Goal: Task Accomplishment & Management: Manage account settings

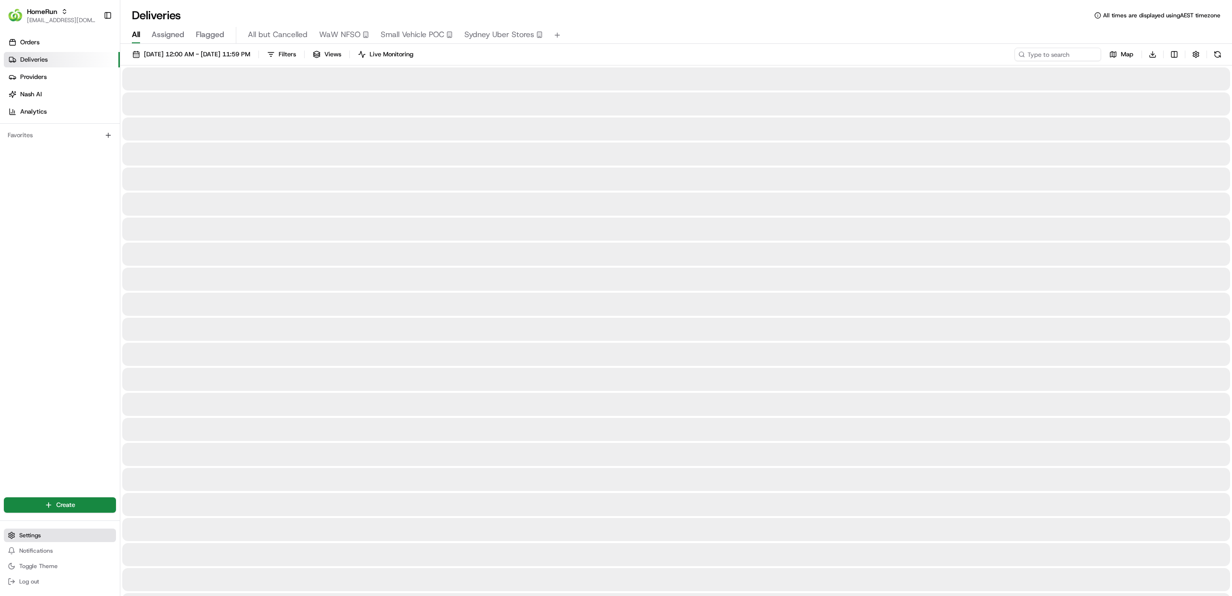
click at [49, 529] on button "Settings" at bounding box center [60, 534] width 112 height 13
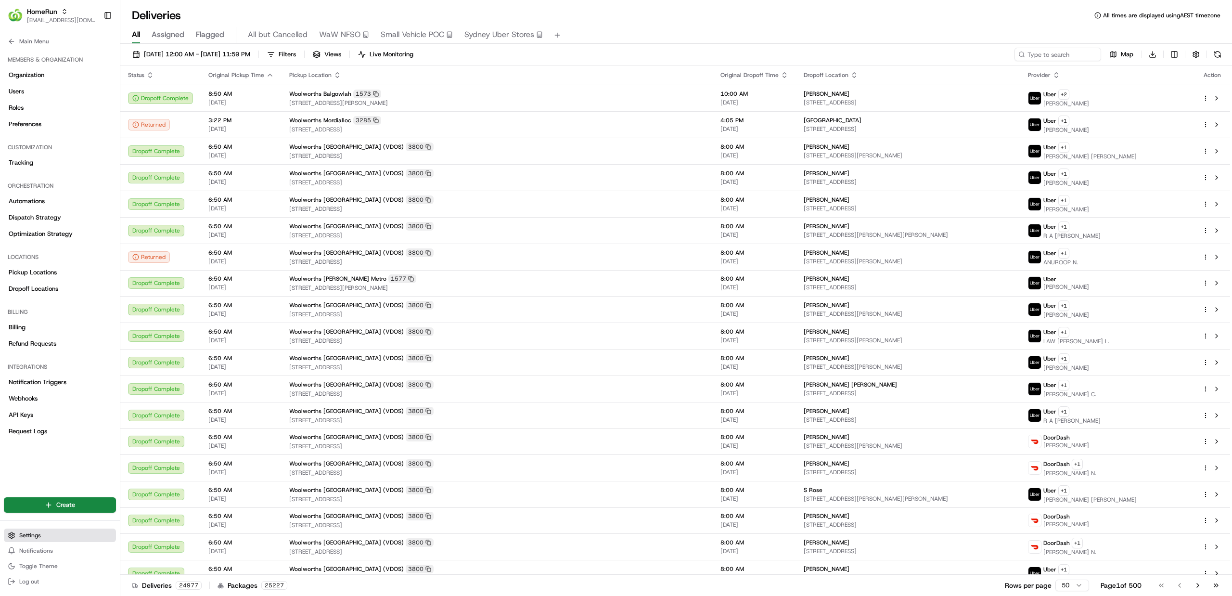
click at [44, 538] on button "Settings" at bounding box center [60, 534] width 112 height 13
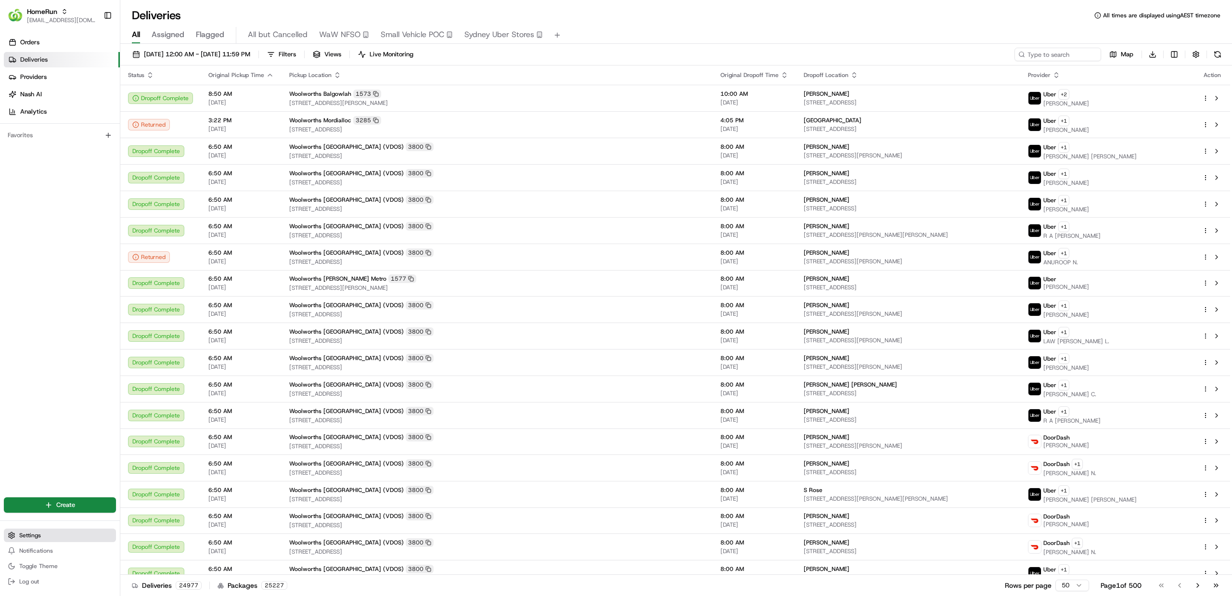
click at [46, 531] on button "Settings" at bounding box center [60, 534] width 112 height 13
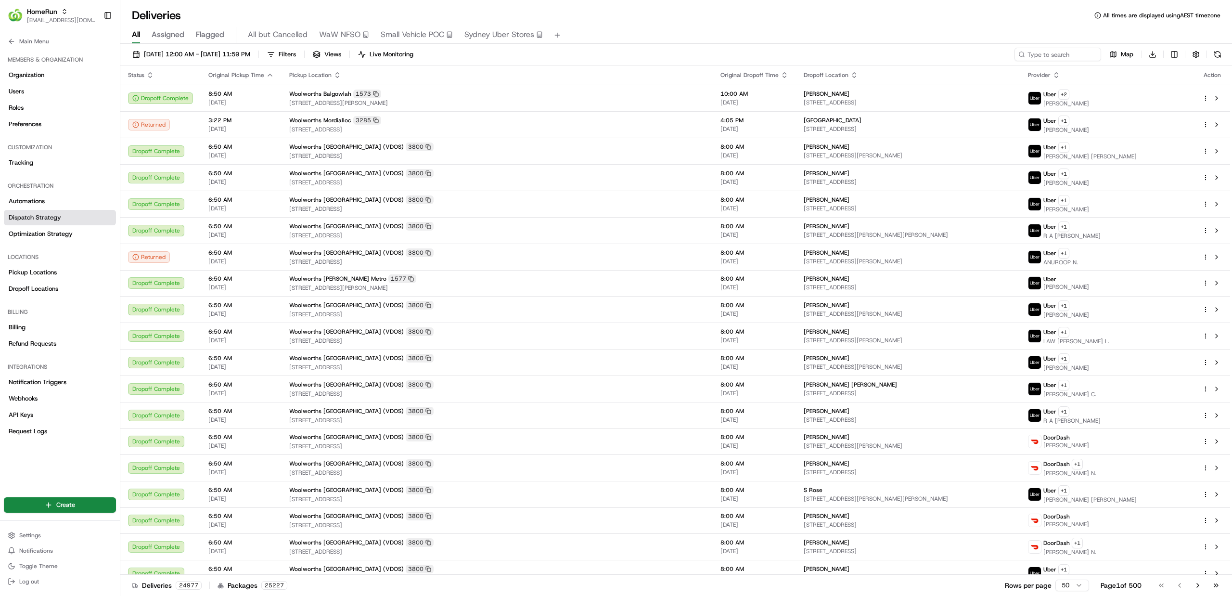
click at [81, 220] on link "Dispatch Strategy" at bounding box center [60, 217] width 112 height 15
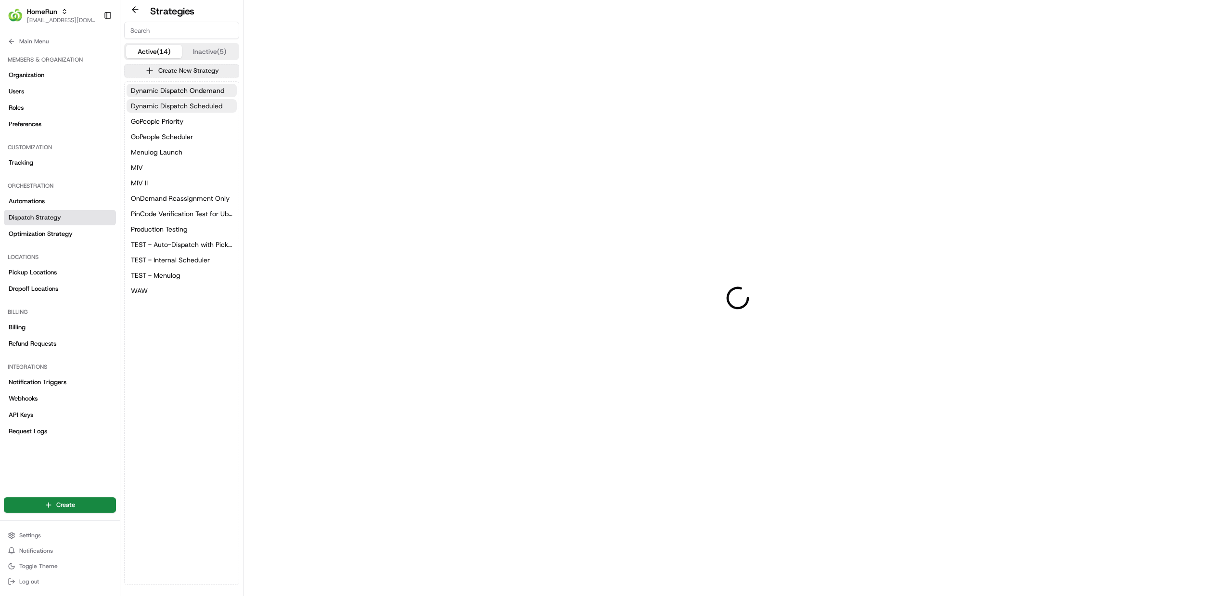
click at [170, 101] on button "Dynamic Dispatch Scheduled" at bounding box center [182, 105] width 110 height 13
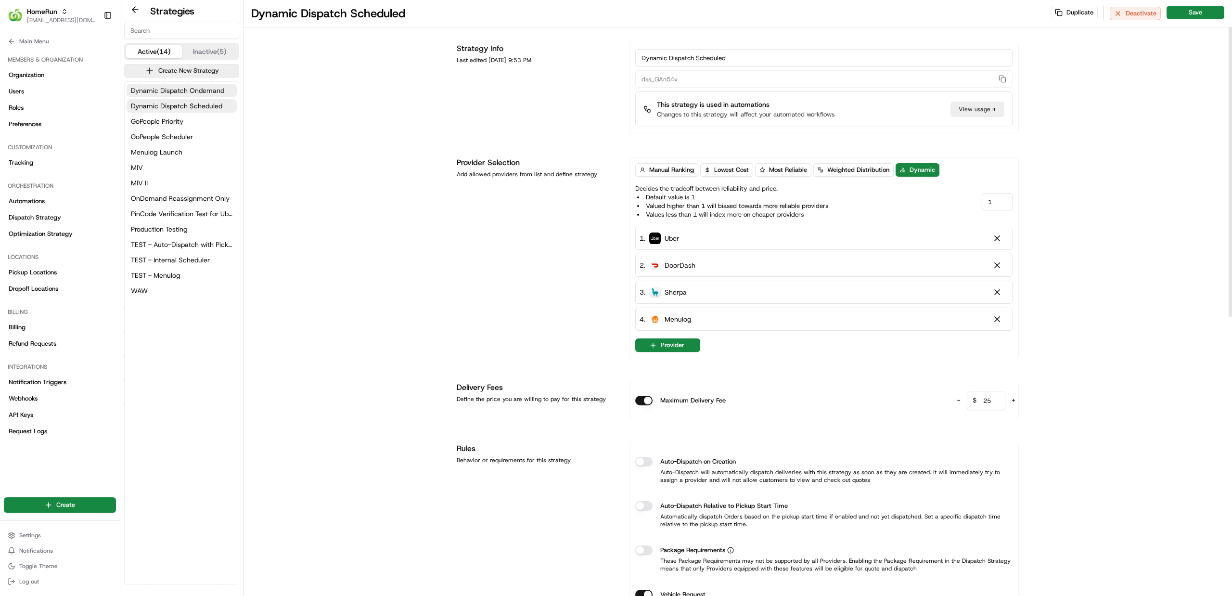
click at [184, 89] on span "Dynamic Dispatch Ondemand" at bounding box center [177, 91] width 93 height 10
